Goal: Task Accomplishment & Management: Use online tool/utility

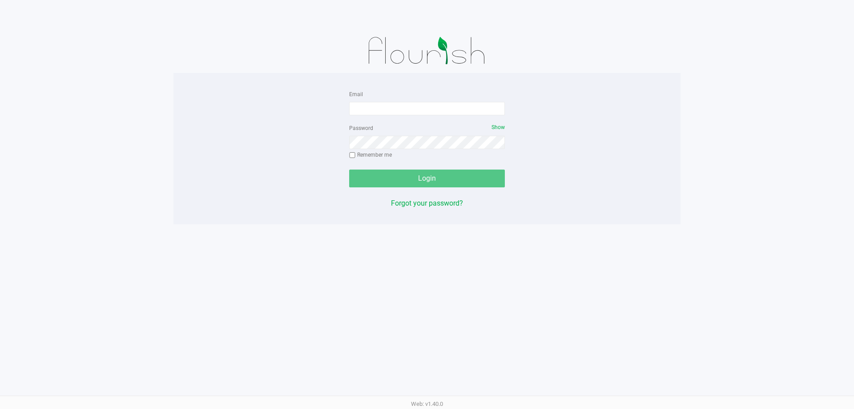
click at [416, 120] on form "Email Password Show Remember me Login" at bounding box center [427, 138] width 156 height 99
click at [416, 112] on input "Email" at bounding box center [427, 108] width 156 height 13
type input "[EMAIL_ADDRESS][DOMAIN_NAME]"
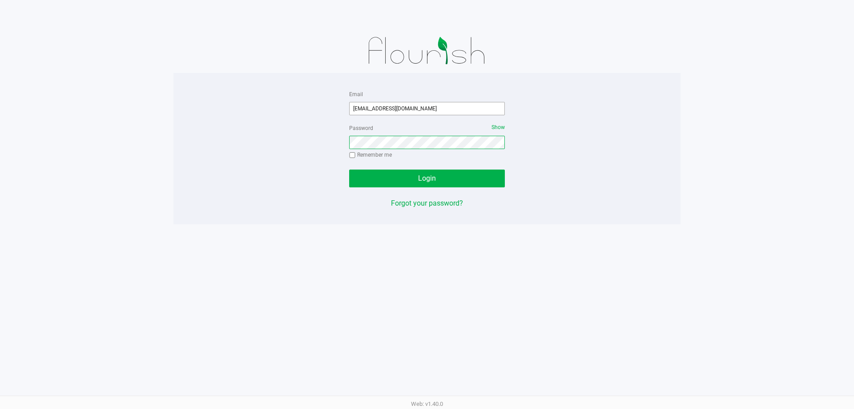
click at [349, 170] on button "Login" at bounding box center [427, 179] width 156 height 18
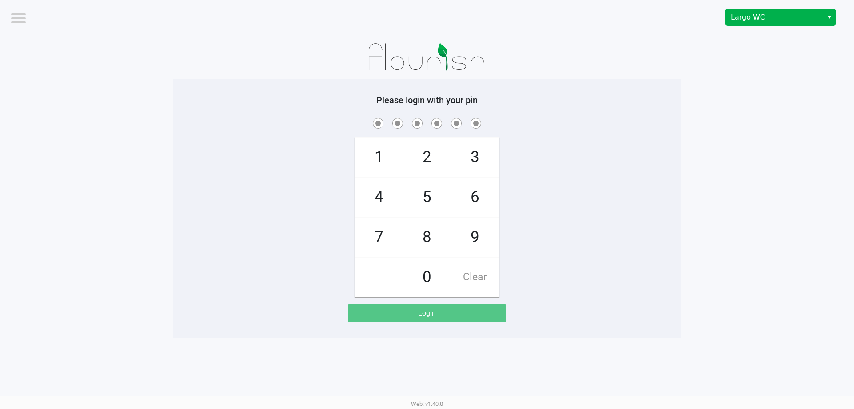
drag, startPoint x: 790, startPoint y: 30, endPoint x: 788, endPoint y: 24, distance: 5.9
click at [790, 30] on div "Largo WC" at bounding box center [644, 17] width 420 height 35
click at [788, 24] on span "Largo WC" at bounding box center [774, 17] width 97 height 16
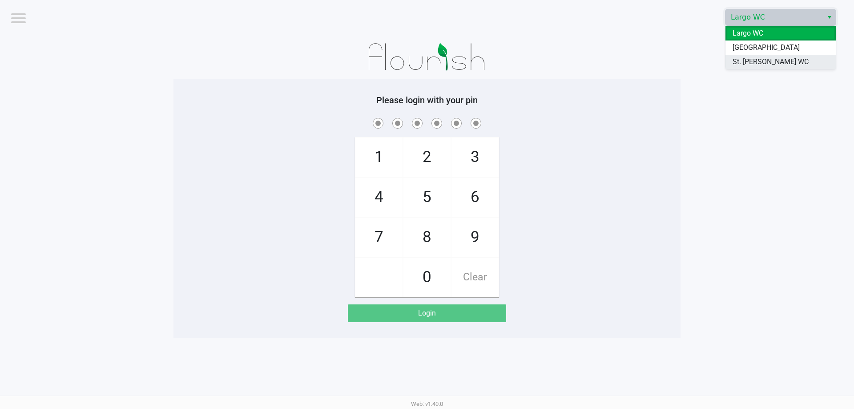
drag, startPoint x: 771, startPoint y: 68, endPoint x: 750, endPoint y: 67, distance: 21.8
click at [770, 68] on li "St. [PERSON_NAME] WC" at bounding box center [781, 62] width 110 height 14
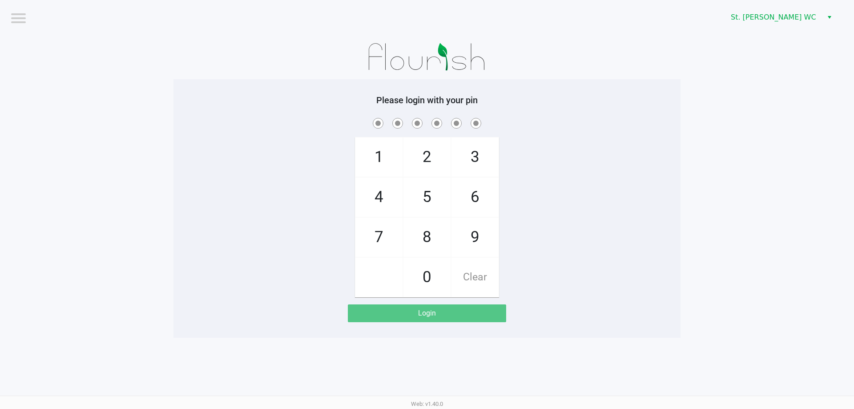
click at [750, 67] on app-pos-login-wrapper "Logout St. [PERSON_NAME] WC Please login with your pin 1 4 7 2 5 8 0 3 6 9 Clea…" at bounding box center [427, 169] width 854 height 338
checkbox input "true"
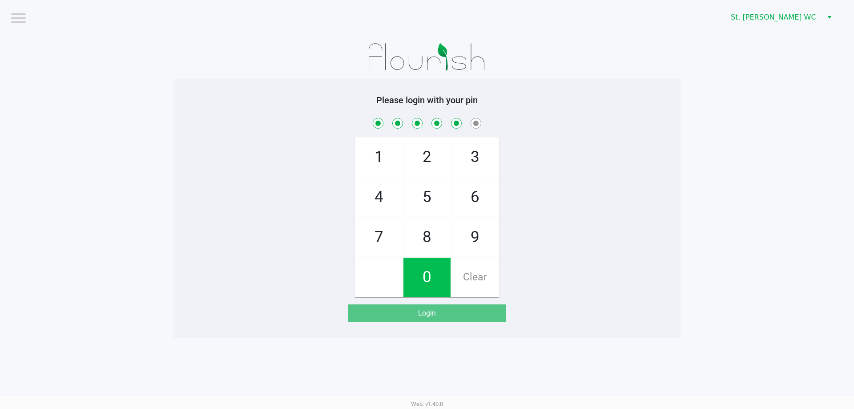
checkbox input "true"
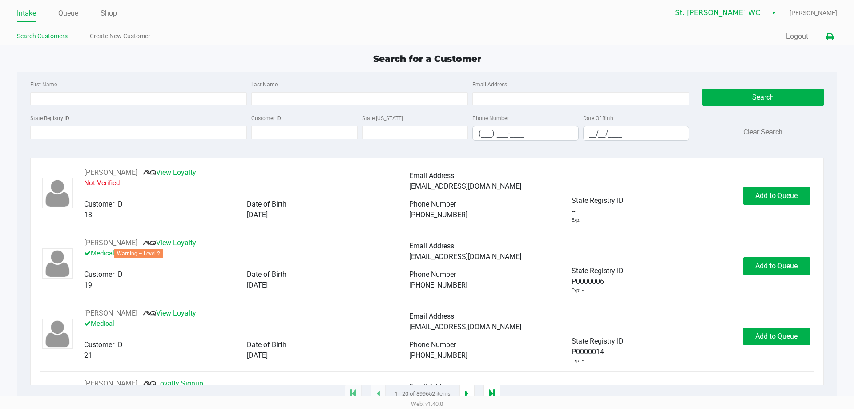
click at [831, 36] on icon at bounding box center [830, 37] width 8 height 6
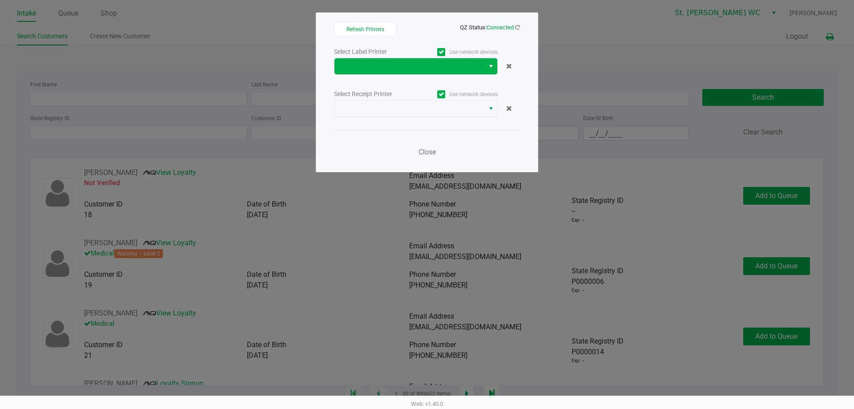
click at [485, 66] on button "Select" at bounding box center [491, 66] width 13 height 16
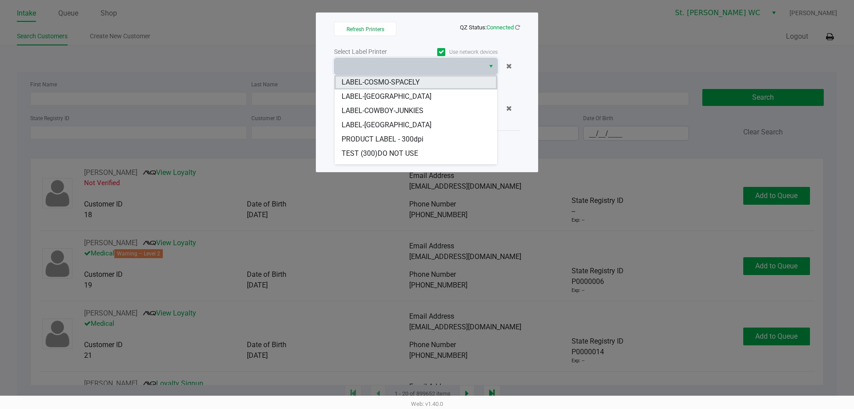
click at [428, 85] on li "LABEL-COSMO-SPACELY" at bounding box center [416, 82] width 163 height 14
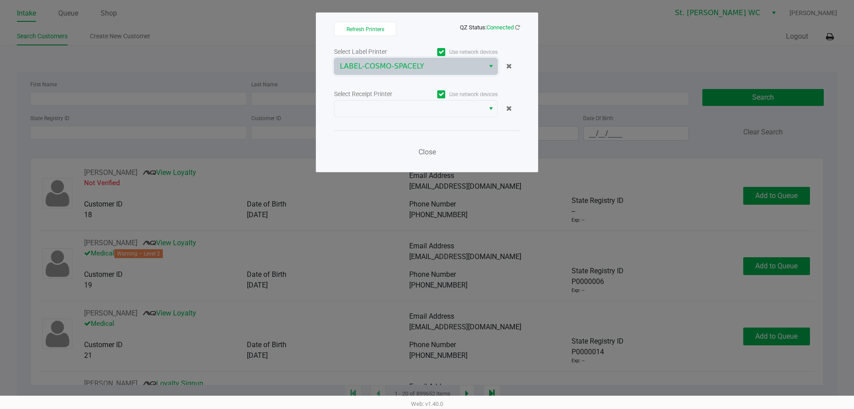
click at [424, 93] on label "Use network devices" at bounding box center [457, 94] width 82 height 8
click at [0, 0] on input "Use network devices" at bounding box center [0, 0] width 0 height 0
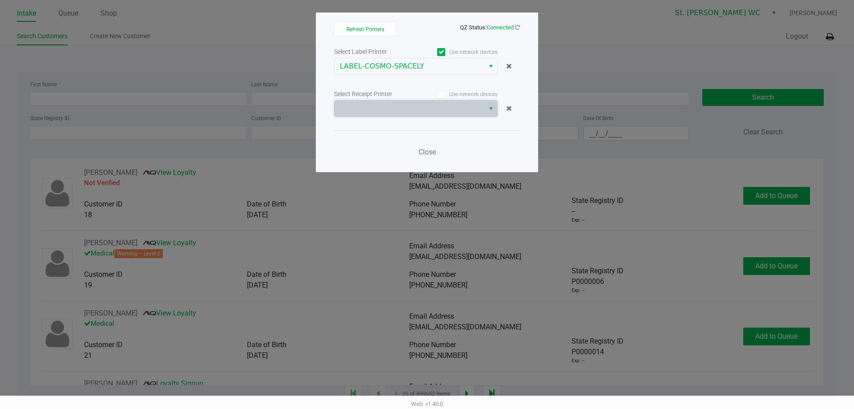
click at [418, 107] on span at bounding box center [409, 108] width 139 height 11
click at [480, 94] on label "Use network devices" at bounding box center [457, 94] width 82 height 8
click at [0, 0] on input "Use network devices" at bounding box center [0, 0] width 0 height 0
click at [479, 95] on label "Use network devices" at bounding box center [457, 94] width 82 height 8
click at [0, 0] on input "Use network devices" at bounding box center [0, 0] width 0 height 0
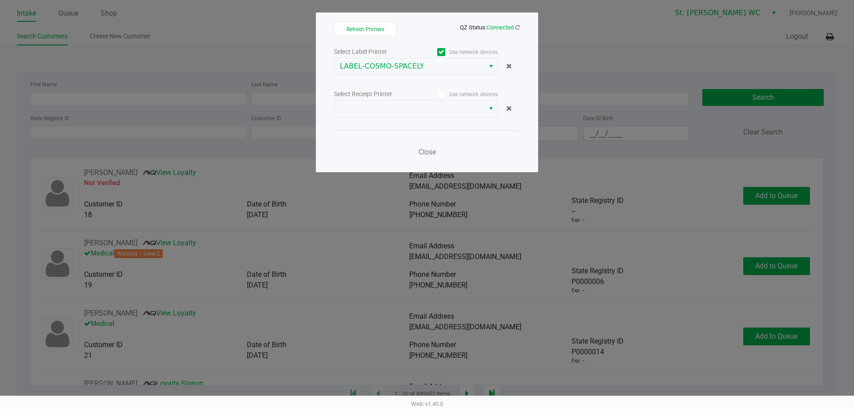
click at [476, 95] on label "Use network devices" at bounding box center [457, 94] width 82 height 8
click at [0, 0] on input "Use network devices" at bounding box center [0, 0] width 0 height 0
click at [467, 116] on span at bounding box center [410, 109] width 150 height 16
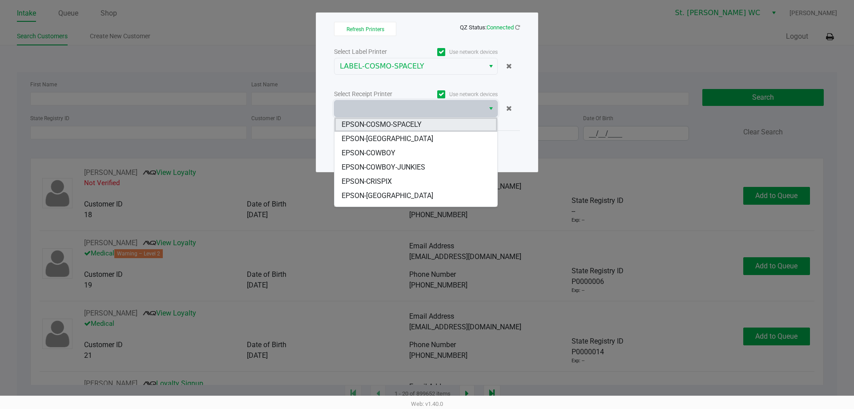
click at [436, 129] on li "EPSON-COSMO-SPACELY" at bounding box center [416, 124] width 163 height 14
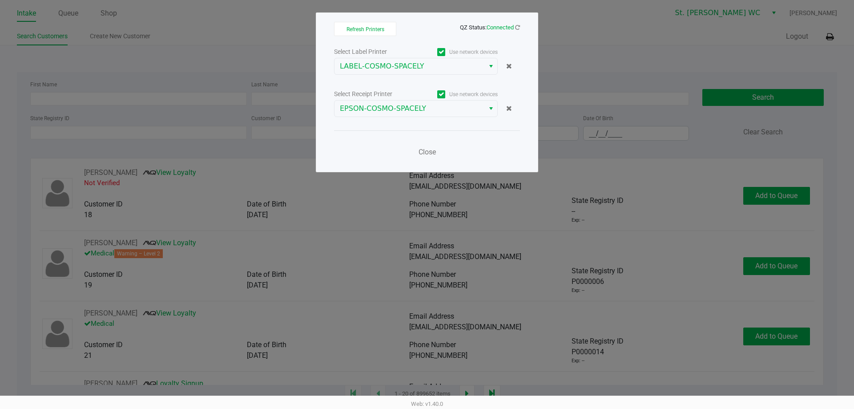
click at [414, 129] on div "Select Label Printer Use network devices LABEL-COSMO-SPACELY Select Receipt Pri…" at bounding box center [427, 104] width 186 height 117
click at [425, 153] on span "Close" at bounding box center [427, 152] width 17 height 8
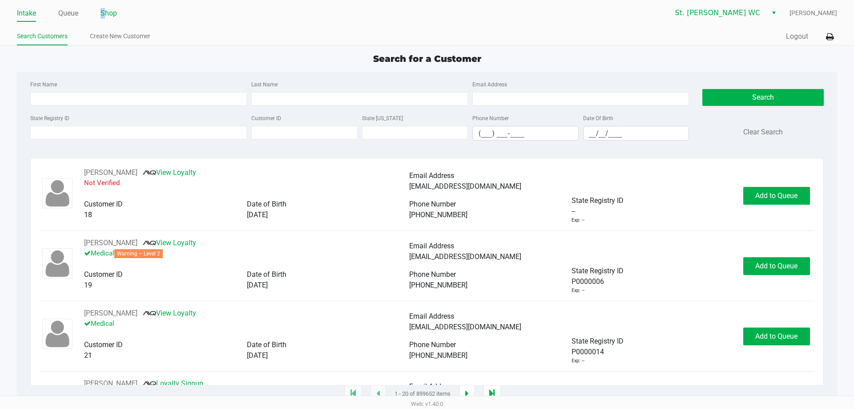
drag, startPoint x: 97, startPoint y: 16, endPoint x: 105, endPoint y: 15, distance: 8.1
click at [105, 15] on ul "Intake Queue Shop" at bounding box center [222, 13] width 410 height 15
click at [105, 15] on link "Shop" at bounding box center [109, 13] width 16 height 12
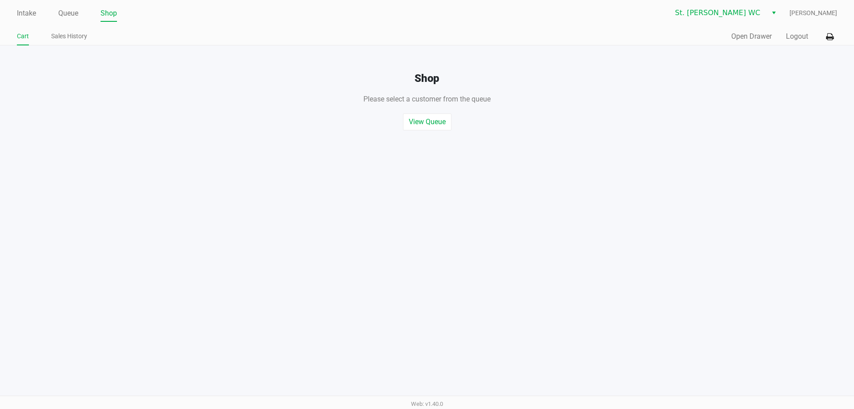
click at [727, 35] on div "Quick Sale Open Drawer Logout" at bounding box center [632, 36] width 410 height 16
click at [733, 36] on button "Open Drawer" at bounding box center [751, 36] width 40 height 11
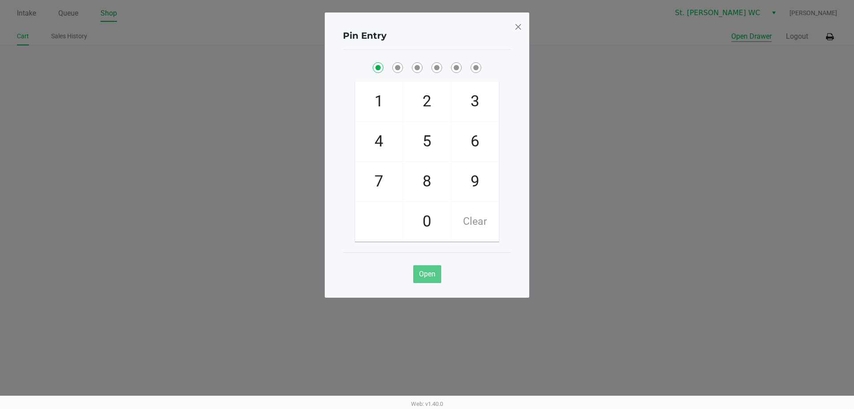
checkbox input "true"
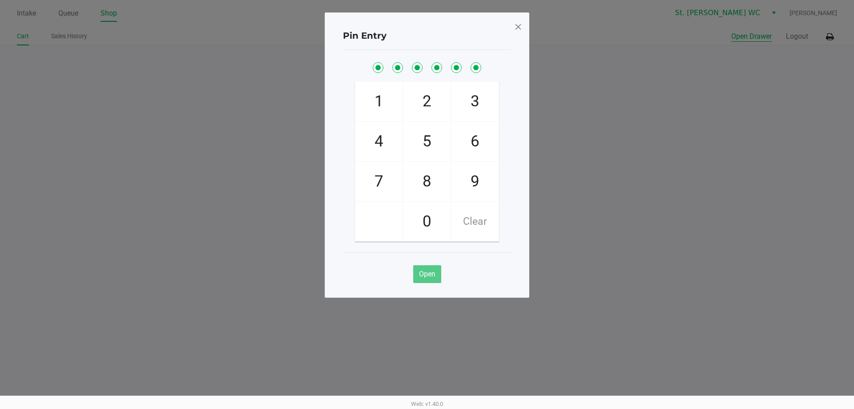
checkbox input "true"
click at [731, 31] on button "Open Drawer" at bounding box center [751, 36] width 40 height 11
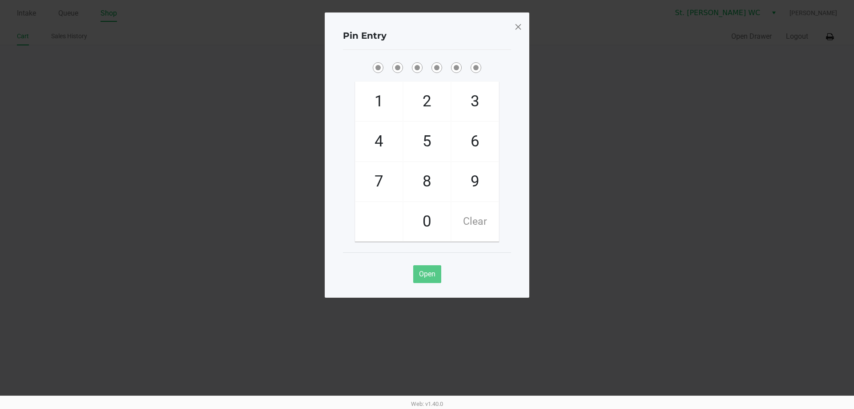
click at [504, 29] on div "Pin Entry" at bounding box center [427, 36] width 168 height 28
click at [508, 29] on div "Pin Entry" at bounding box center [427, 36] width 168 height 28
click at [510, 29] on div "Pin Entry" at bounding box center [427, 36] width 168 height 28
click at [511, 30] on div "Pin Entry 1 4 7 2 5 8 0 3 6 9 Clear Open" at bounding box center [427, 154] width 205 height 285
click at [512, 30] on div "Pin Entry 1 4 7 2 5 8 0 3 6 9 Clear Open" at bounding box center [427, 154] width 205 height 285
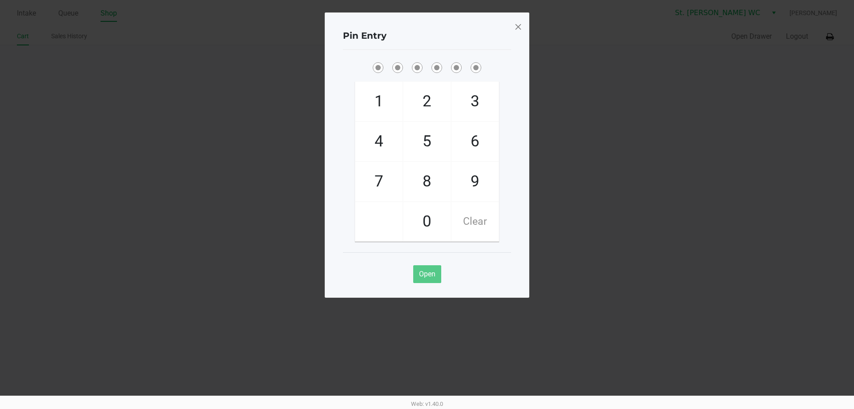
click at [513, 30] on div "Pin Entry 1 4 7 2 5 8 0 3 6 9 Clear Open" at bounding box center [427, 154] width 205 height 285
click at [515, 30] on span at bounding box center [518, 27] width 8 height 14
click at [515, 30] on div "Pin Entry 1 4 7 2 5 8 0 3 6 9 Clear Open" at bounding box center [427, 154] width 205 height 285
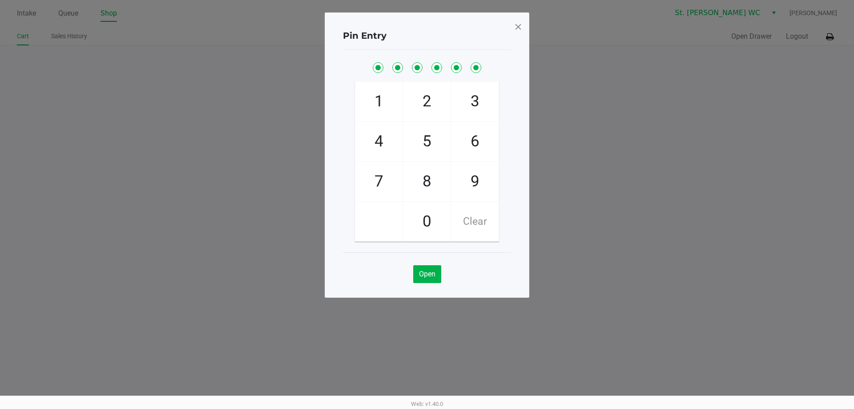
click at [515, 30] on span at bounding box center [518, 27] width 8 height 14
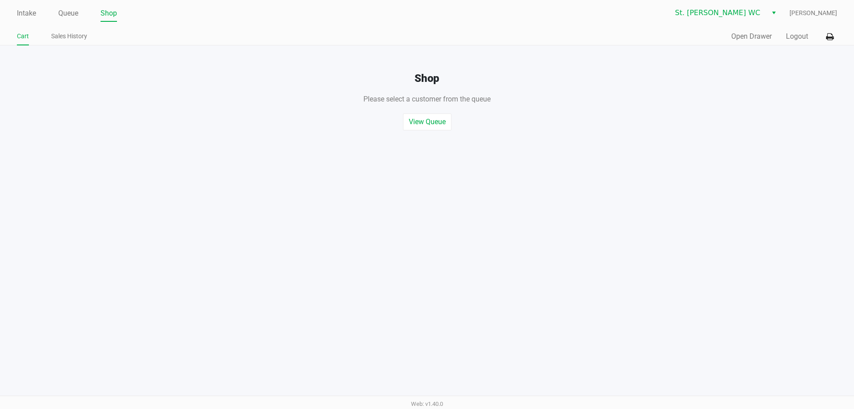
click at [518, 30] on div "Pin Entry 1 4 7 2 5 8 0 3 6 9 Clear Open" at bounding box center [427, 132] width 205 height 285
click at [806, 34] on button "Logout" at bounding box center [797, 36] width 22 height 11
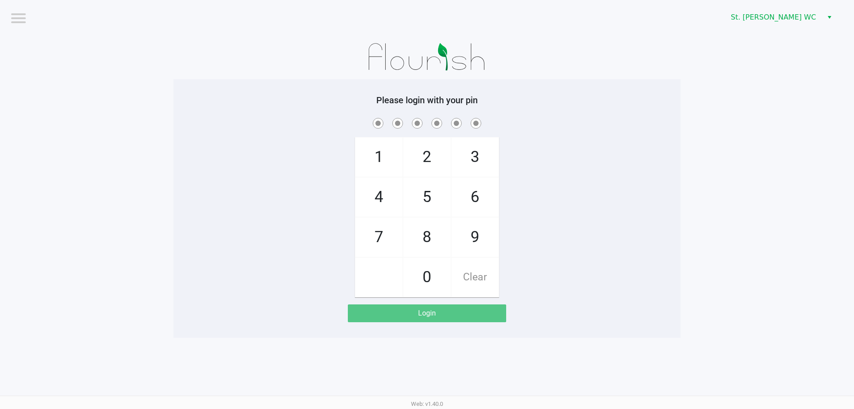
click at [200, 147] on div "1 4 7 2 5 8 0 3 6 9 Clear" at bounding box center [427, 206] width 507 height 181
click at [541, 145] on div "1 4 7 2 5 8 0 3 6 9 Clear" at bounding box center [427, 206] width 507 height 181
checkbox input "true"
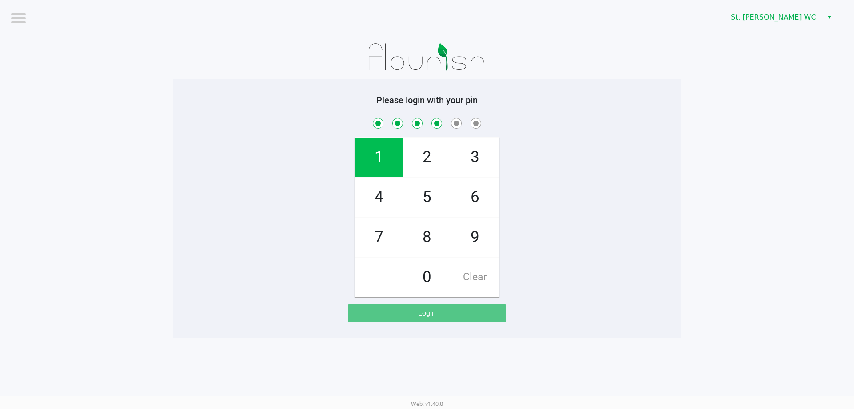
checkbox input "true"
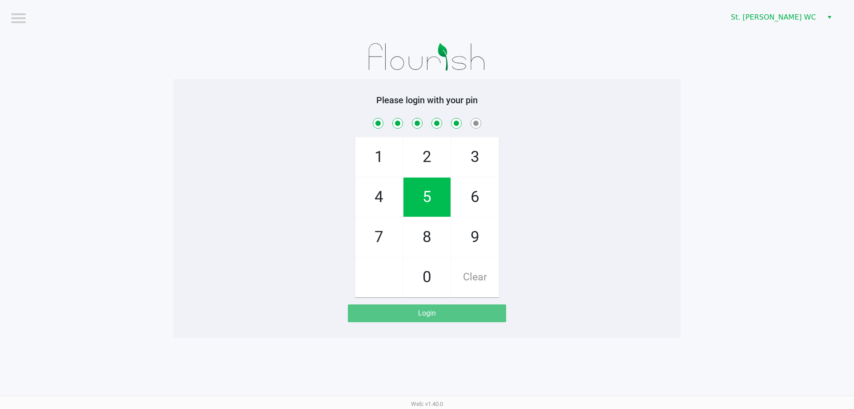
checkbox input "true"
